Goal: Navigation & Orientation: Understand site structure

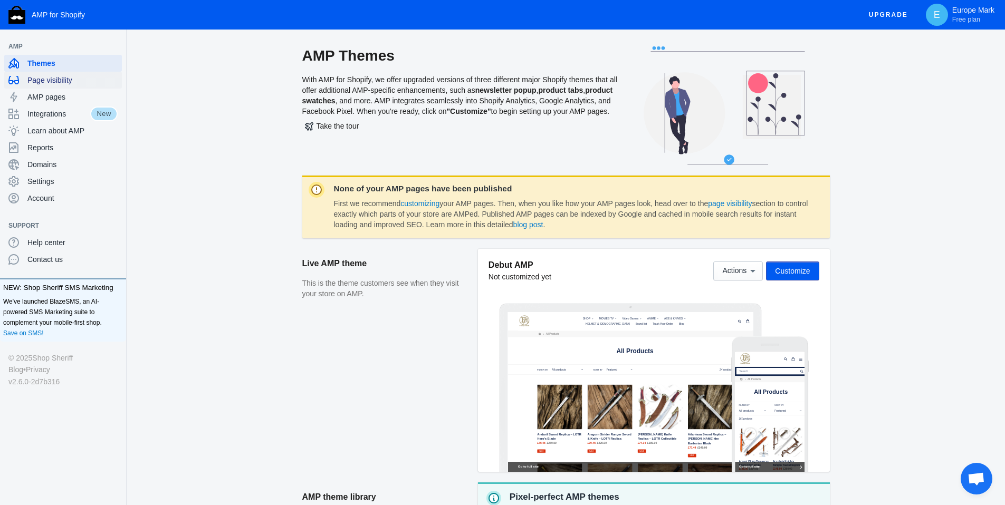
click at [60, 75] on span "Page visibility" at bounding box center [72, 80] width 90 height 11
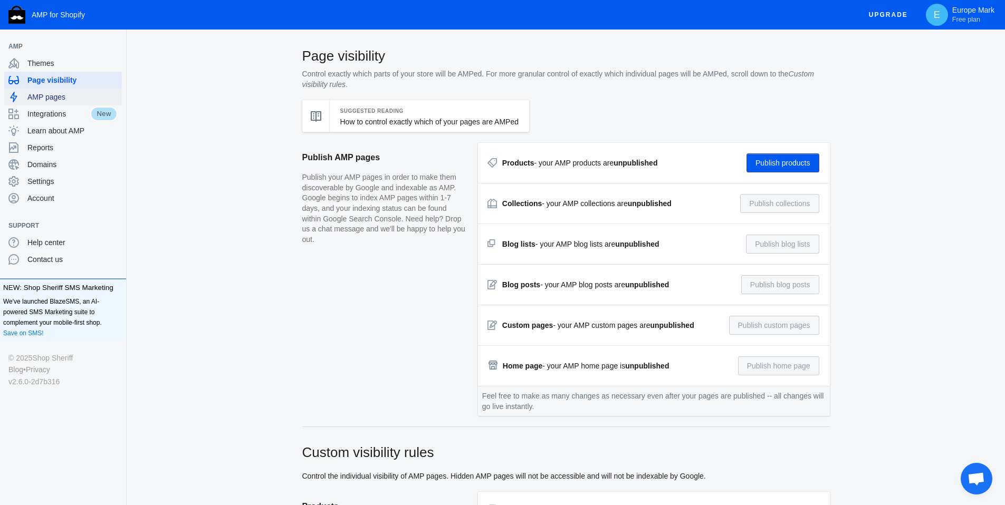
click at [63, 98] on span "AMP pages" at bounding box center [72, 97] width 90 height 11
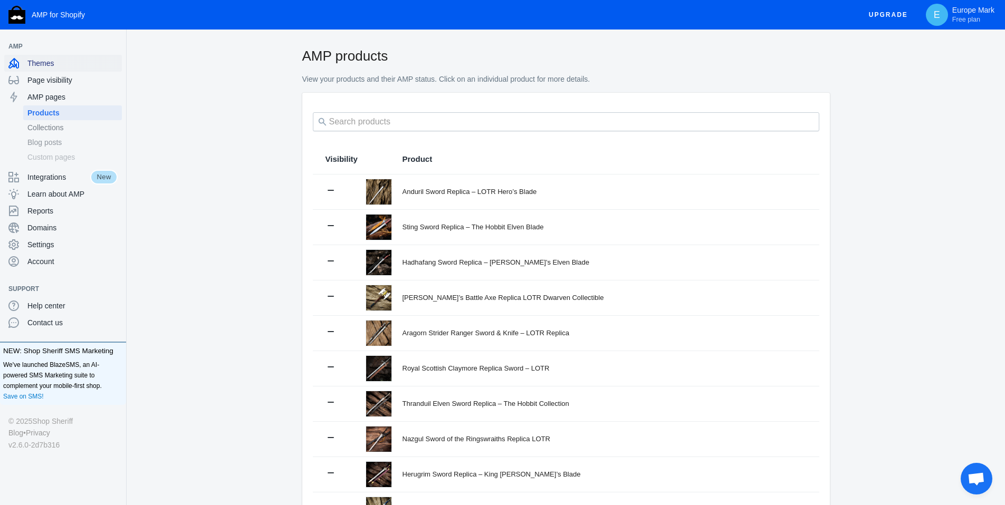
click at [58, 61] on span "Themes" at bounding box center [72, 63] width 90 height 11
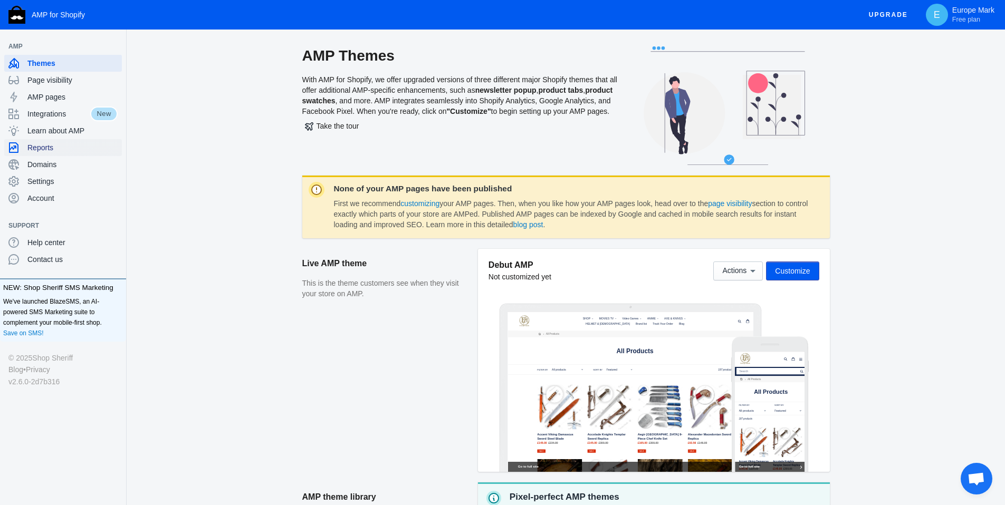
click at [60, 139] on div "Reports" at bounding box center [62, 147] width 109 height 17
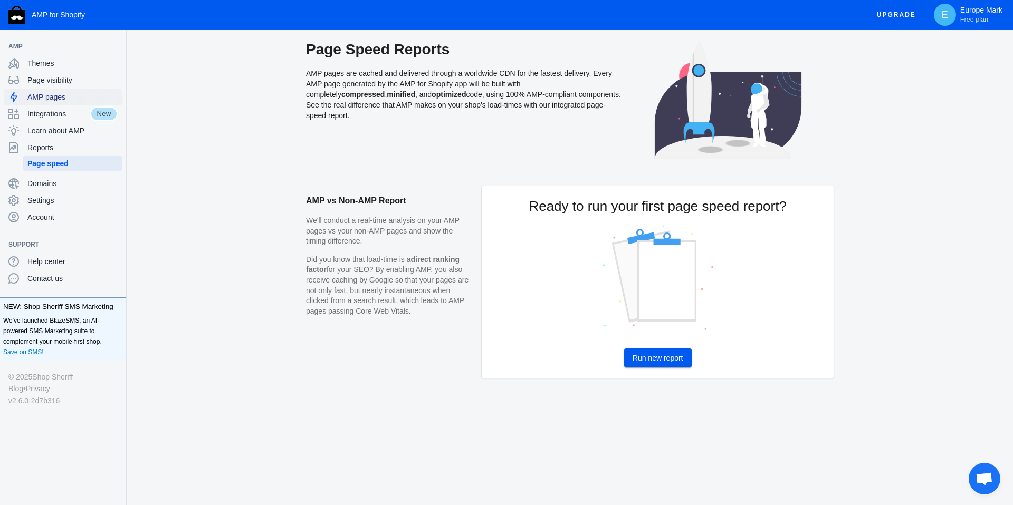
click at [56, 92] on span "AMP pages" at bounding box center [72, 97] width 90 height 11
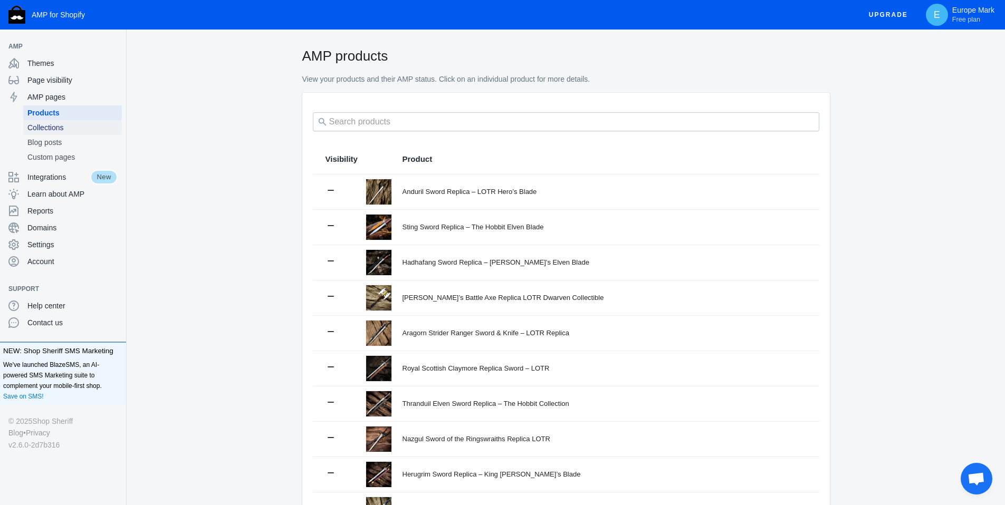
click at [57, 130] on span "Collections" at bounding box center [72, 127] width 90 height 11
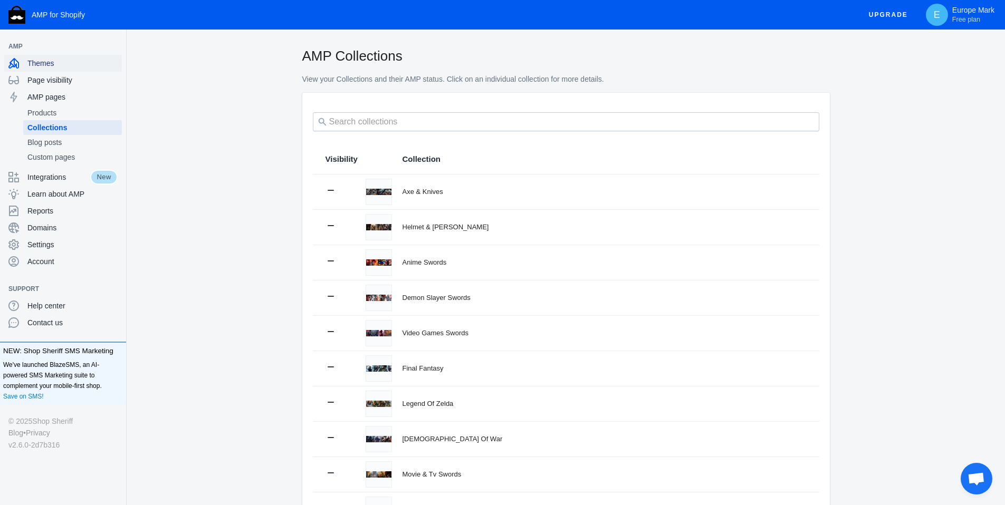
click at [53, 69] on div "Themes" at bounding box center [62, 63] width 109 height 17
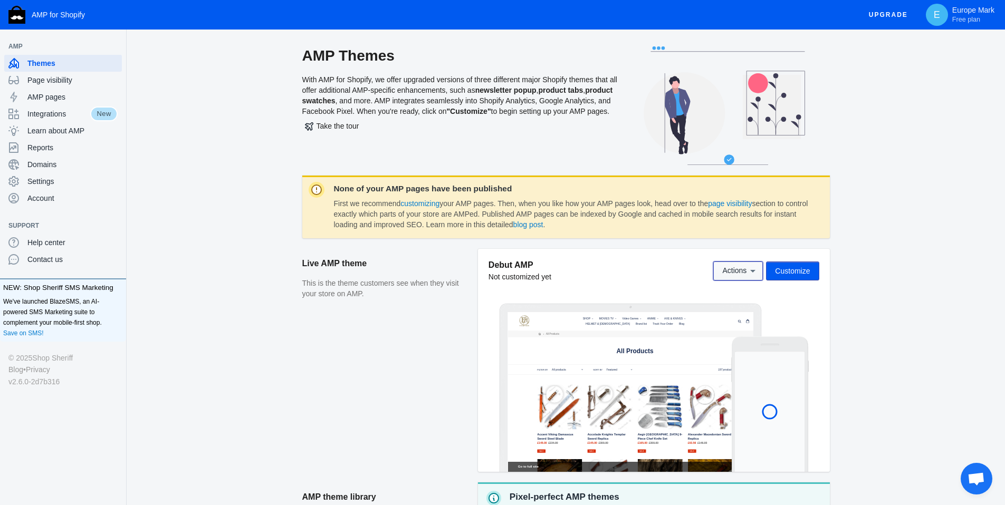
click at [748, 273] on icon at bounding box center [753, 271] width 11 height 11
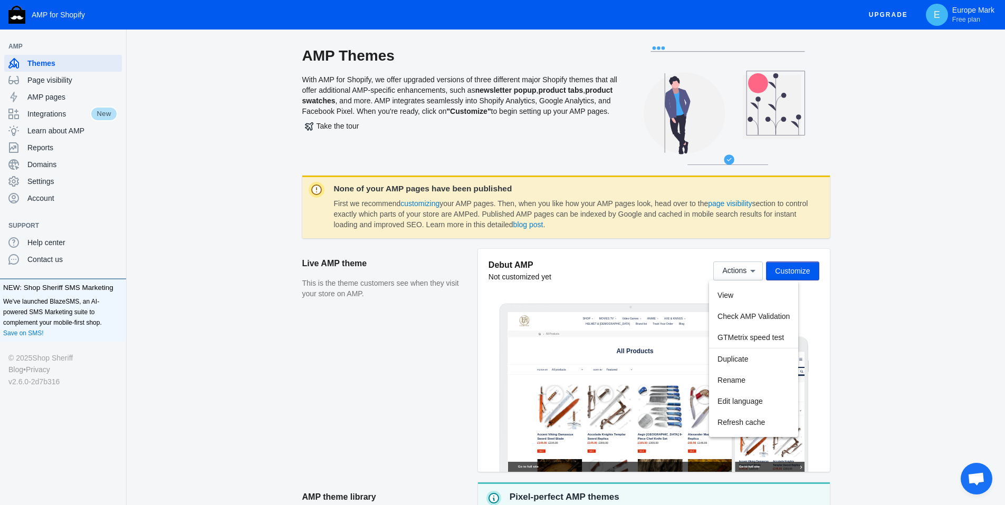
click at [915, 254] on div at bounding box center [502, 252] width 1005 height 505
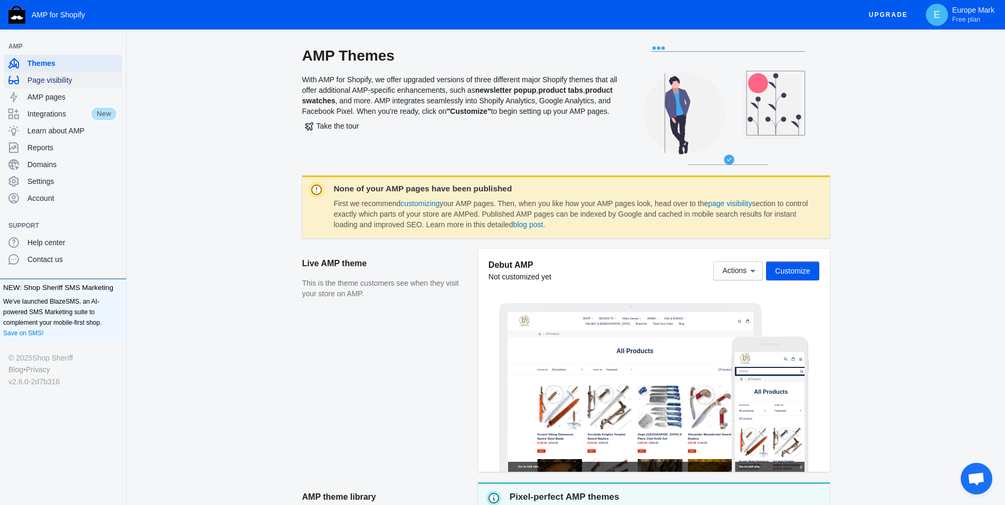
click at [47, 87] on div "Page visibility" at bounding box center [62, 80] width 109 height 17
